Goal: Find specific page/section: Find specific page/section

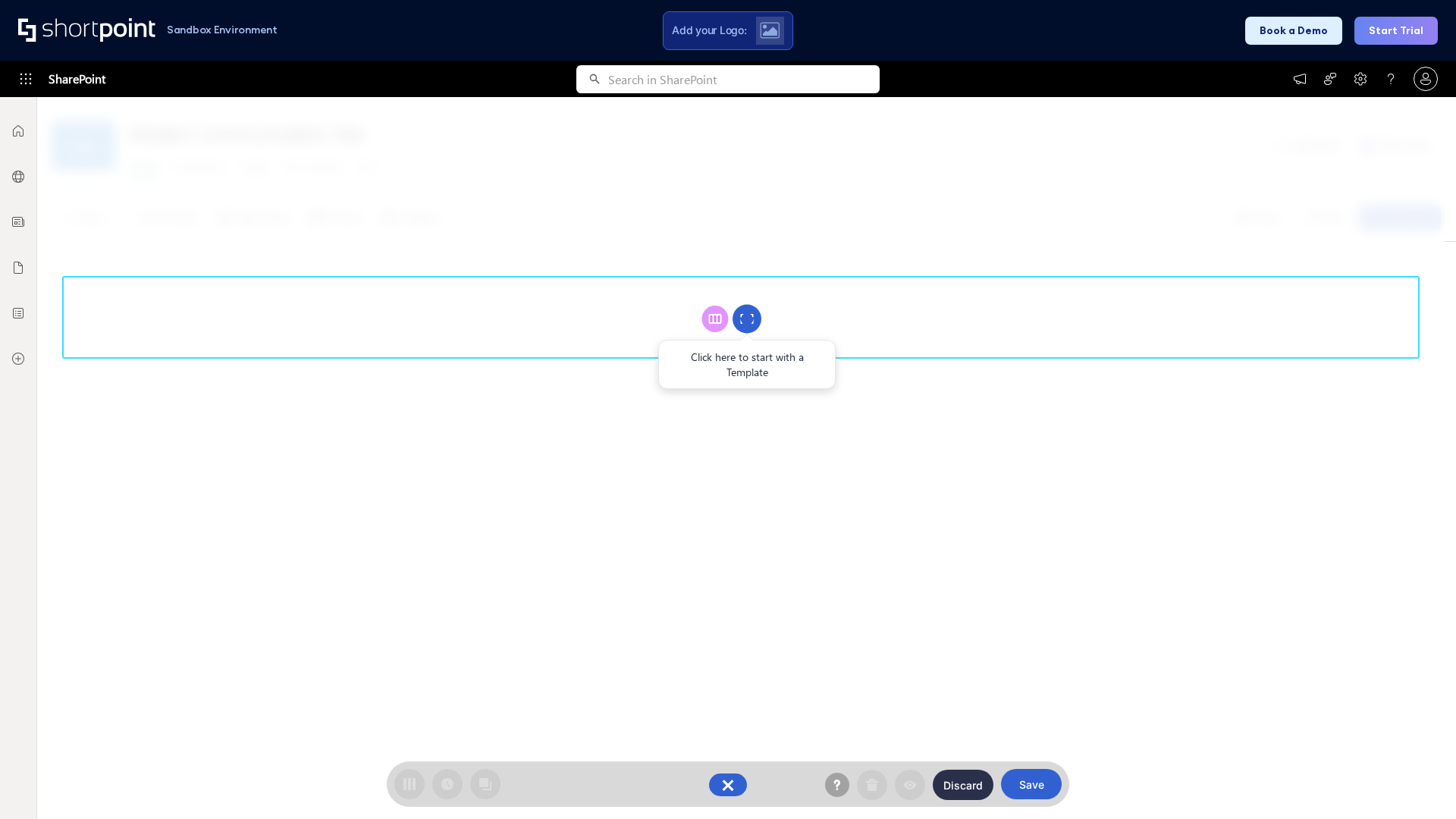
click at [747, 318] on circle at bounding box center [746, 318] width 29 height 29
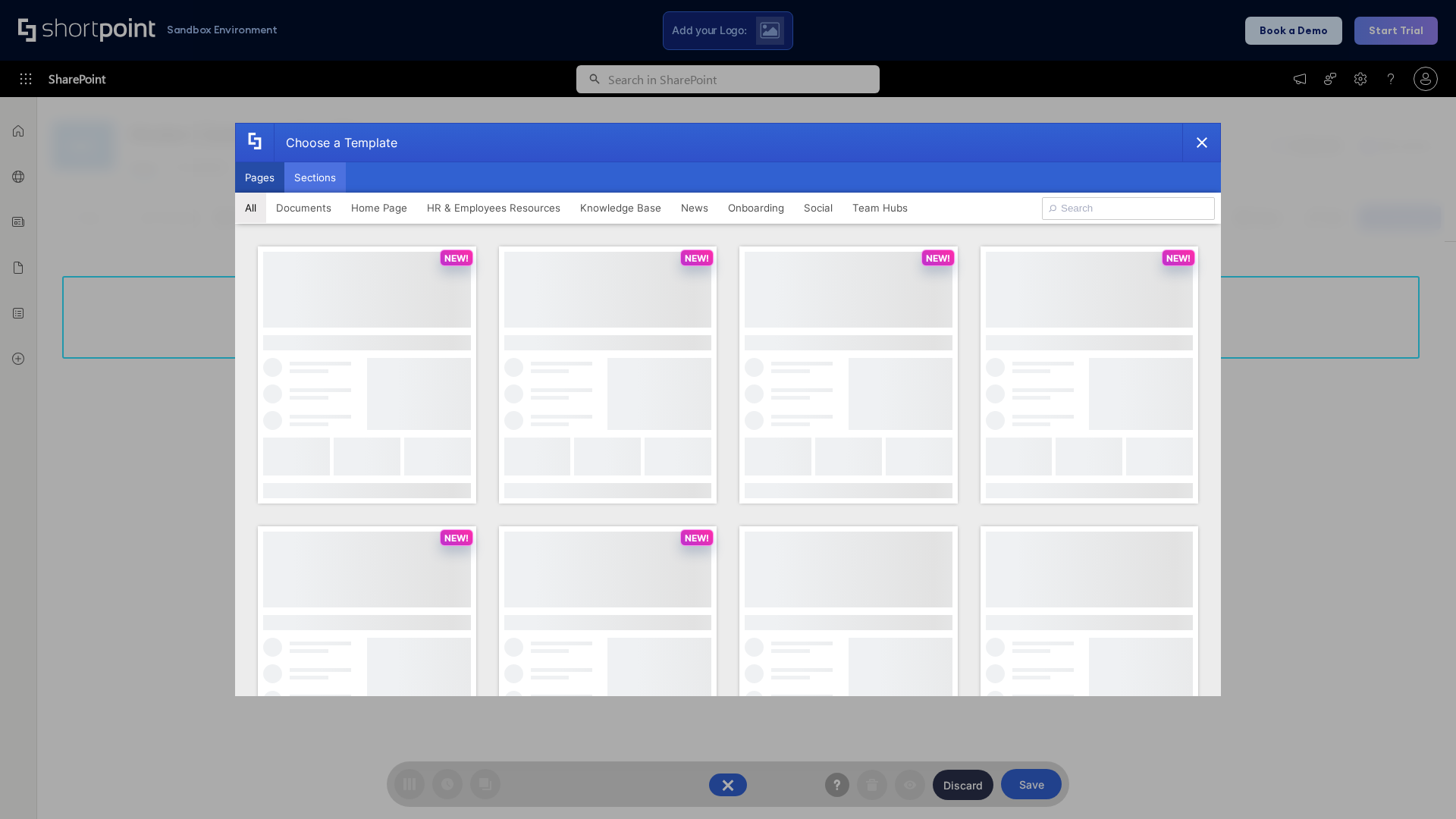
click at [315, 178] on button "Sections" at bounding box center [315, 177] width 61 height 31
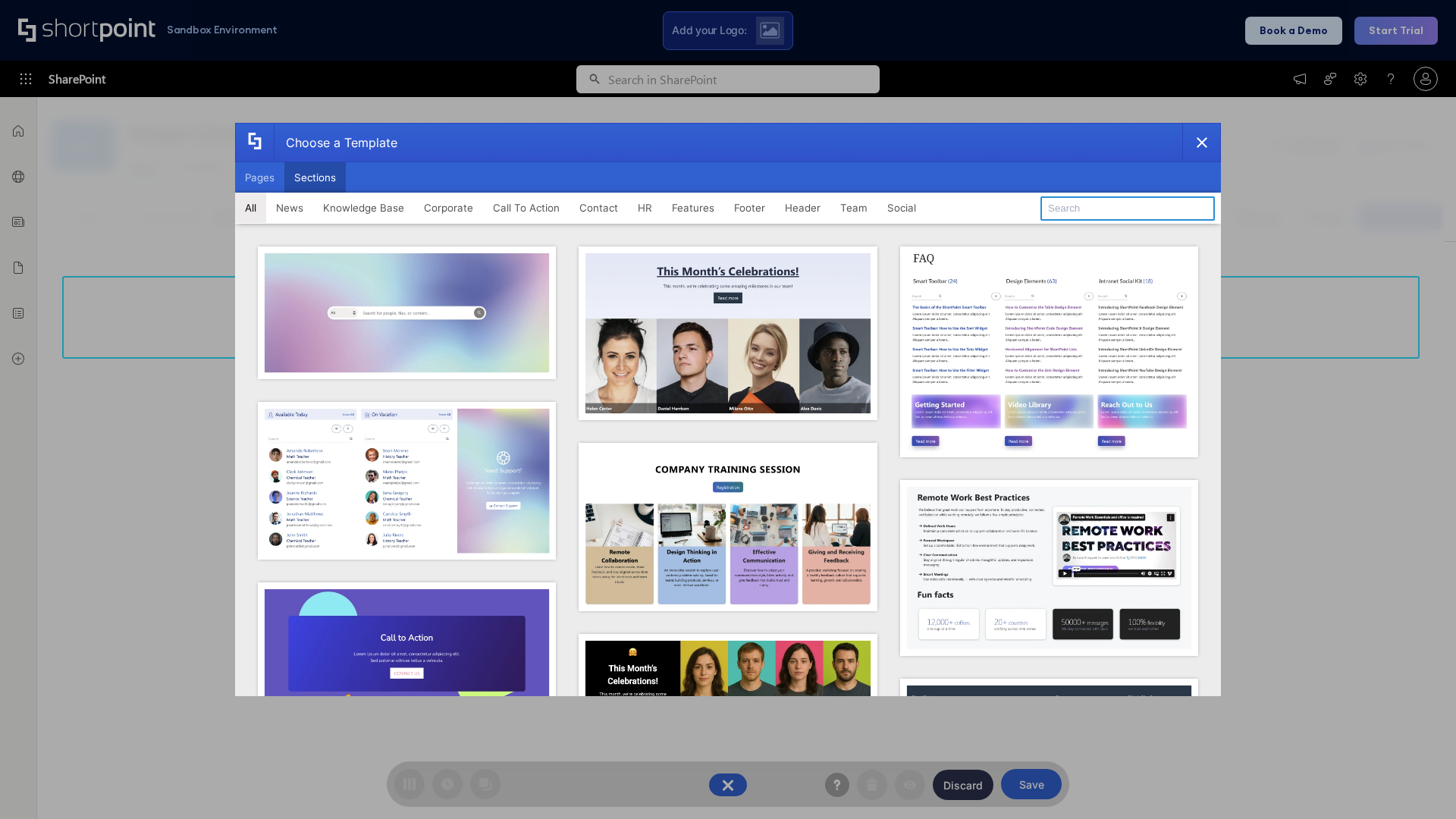
type input "Employee Spotlight 2"
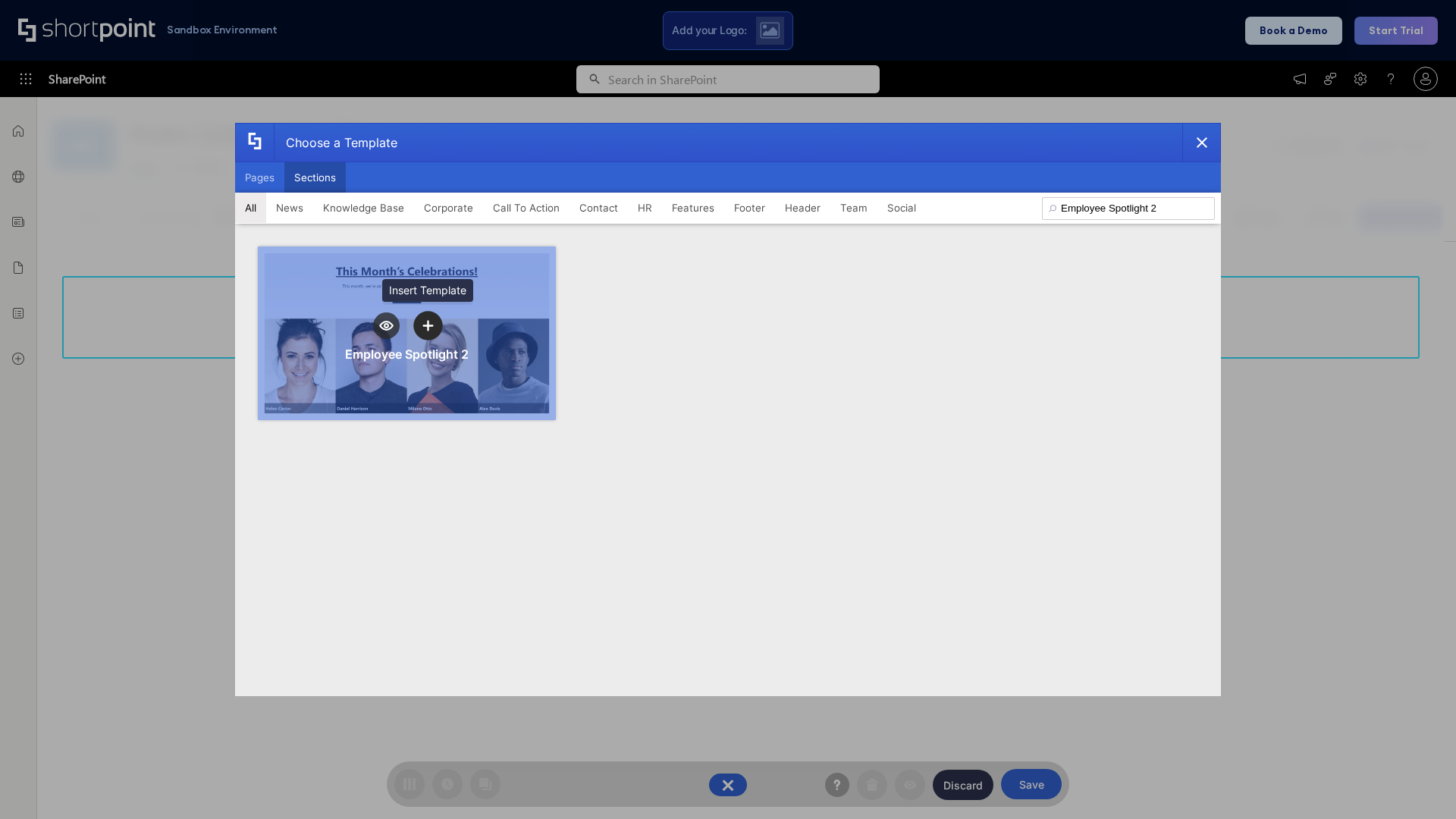
click at [428, 325] on icon "template selector" at bounding box center [427, 325] width 10 height 10
